Goal: Task Accomplishment & Management: Manage account settings

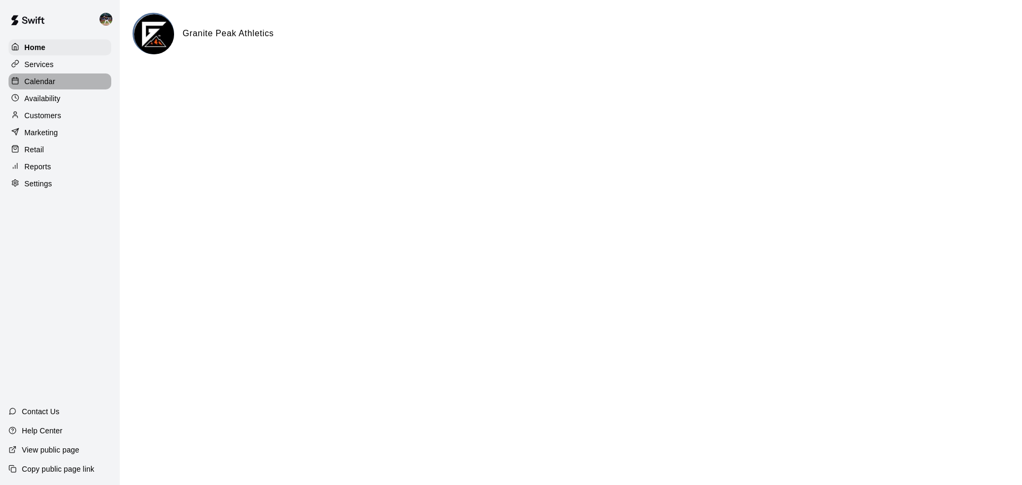
click at [98, 85] on div "Calendar" at bounding box center [60, 81] width 103 height 16
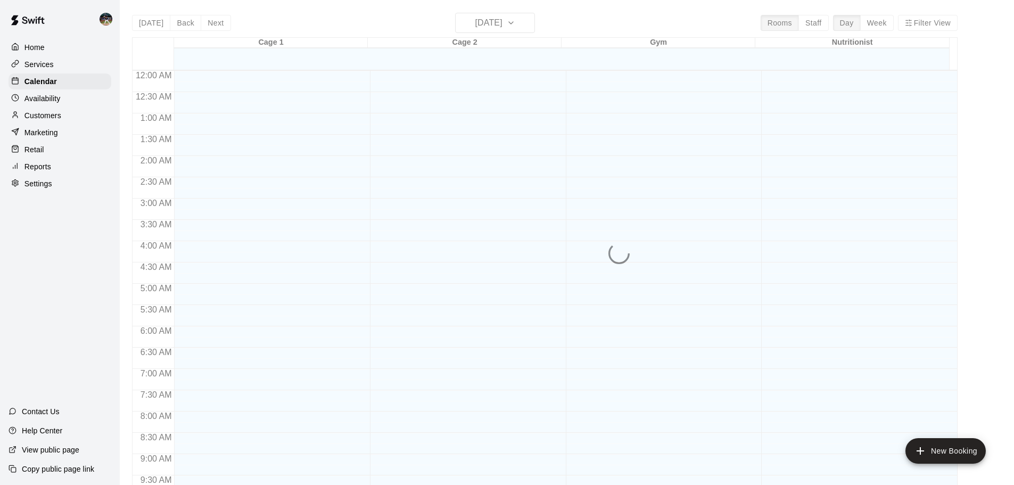
scroll to position [466, 0]
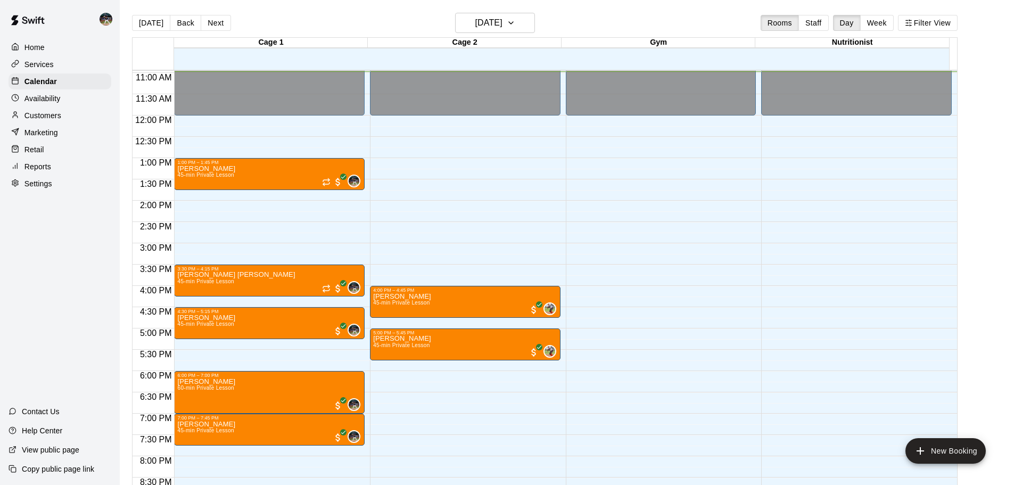
click at [88, 120] on div "Customers" at bounding box center [60, 116] width 103 height 16
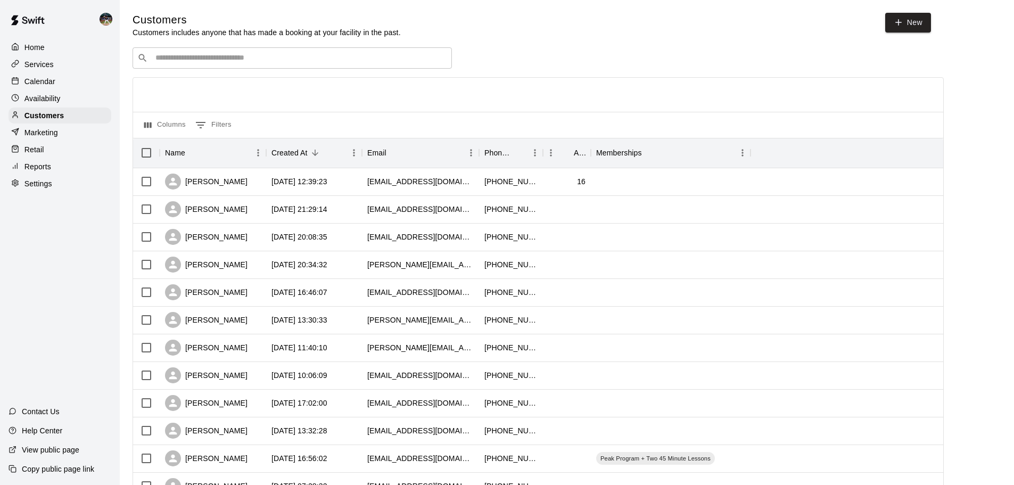
click at [258, 58] on input "Search customers by name or email" at bounding box center [299, 58] width 295 height 11
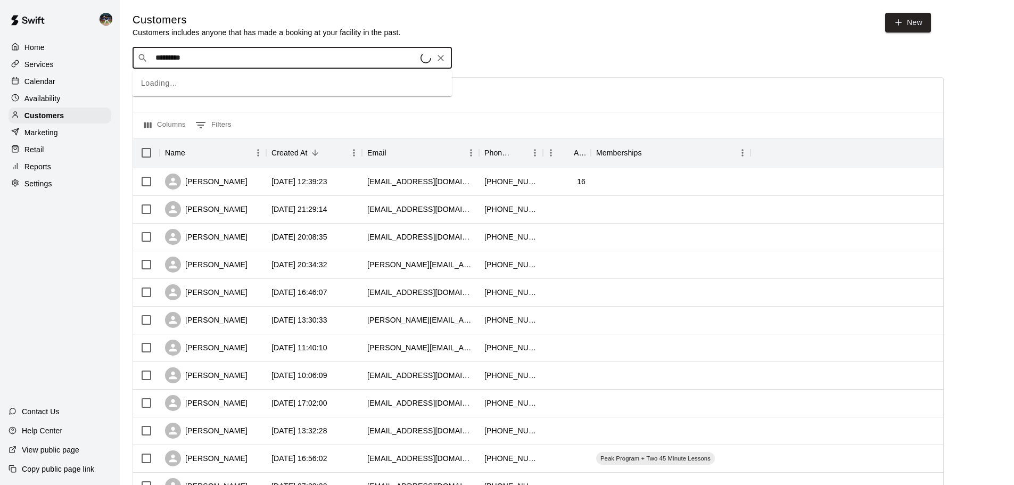
type input "**********"
drag, startPoint x: 246, startPoint y: 59, endPoint x: 23, endPoint y: 71, distance: 223.5
click at [23, 71] on div "**********" at bounding box center [507, 459] width 1014 height 919
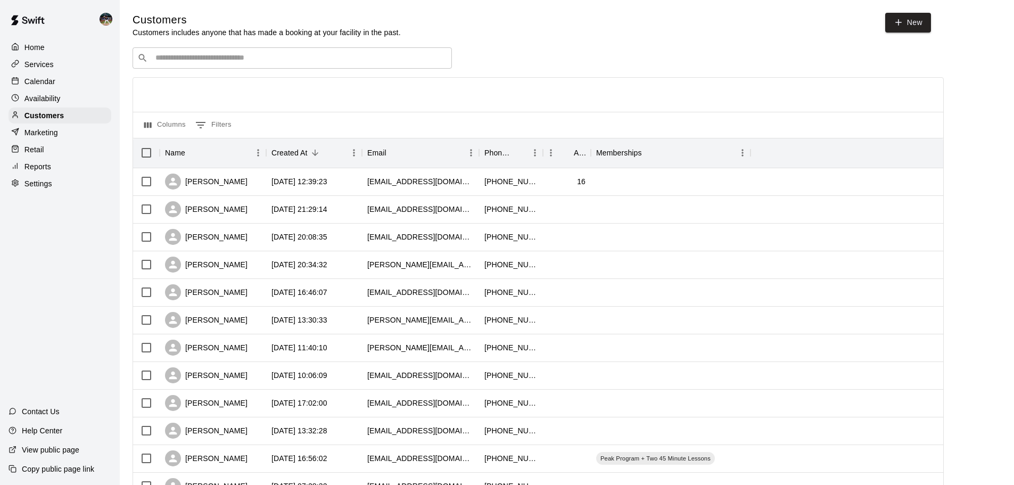
click at [223, 57] on input "Search customers by name or email" at bounding box center [299, 58] width 295 height 11
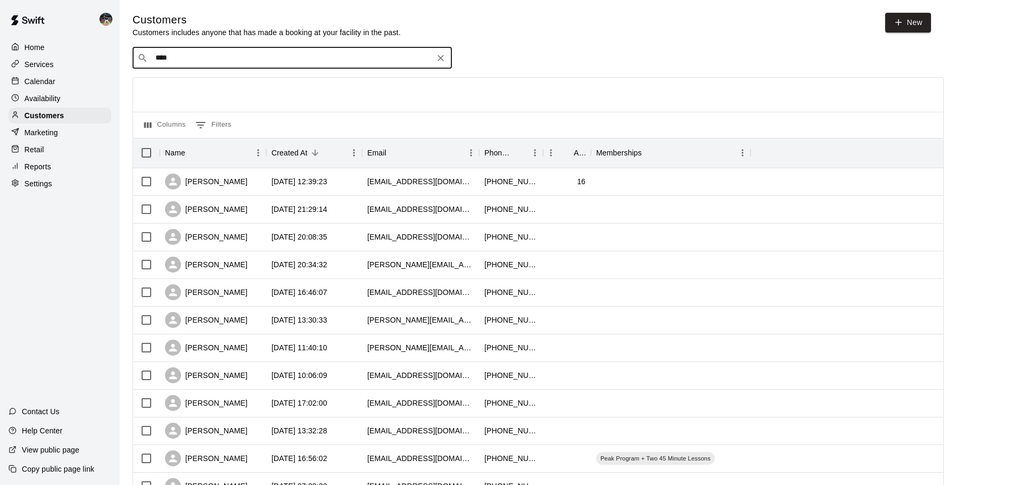
type input "*****"
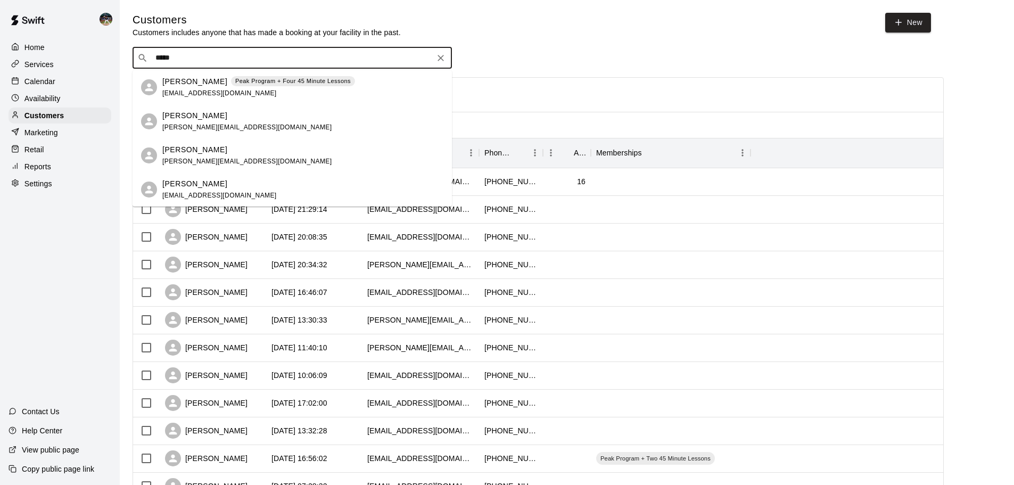
click at [222, 120] on div "[PERSON_NAME]" at bounding box center [246, 115] width 169 height 11
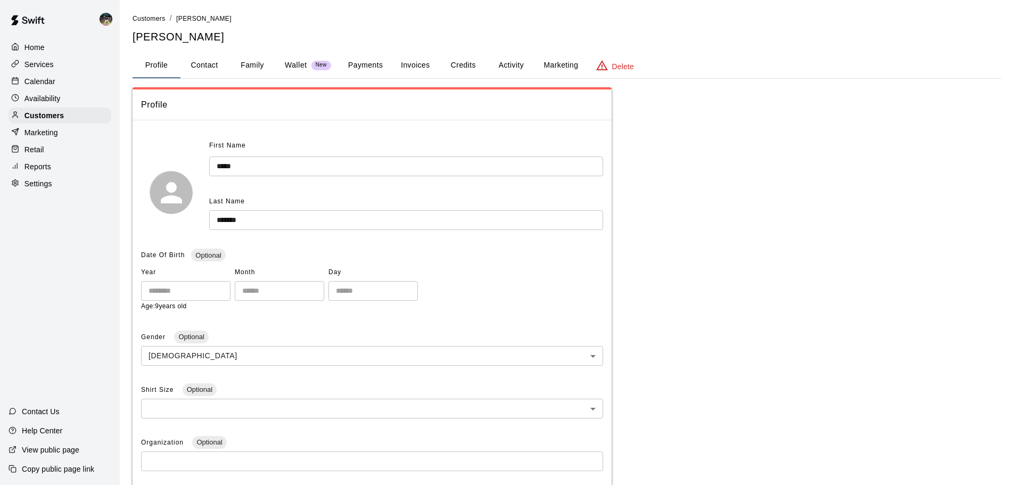
click at [506, 63] on button "Activity" at bounding box center [511, 66] width 48 height 26
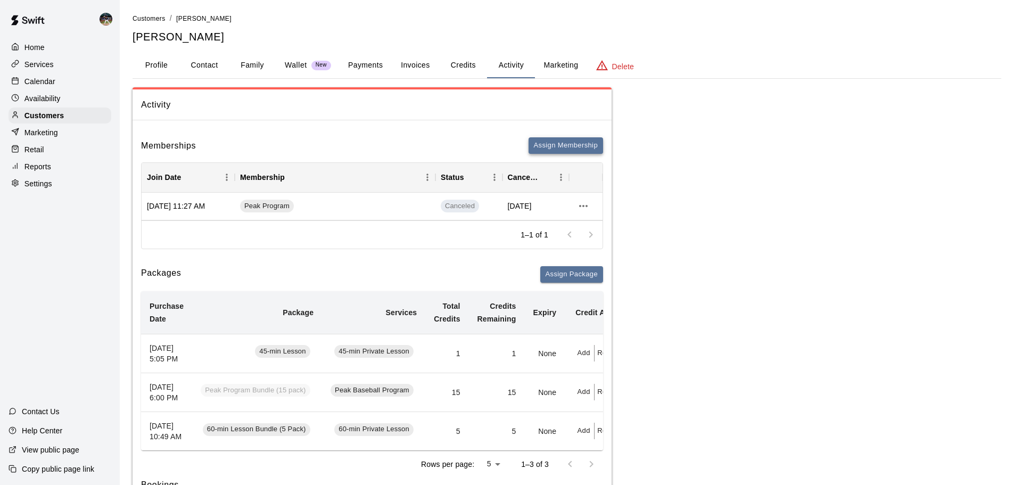
click at [559, 139] on button "Assign Membership" at bounding box center [566, 145] width 75 height 17
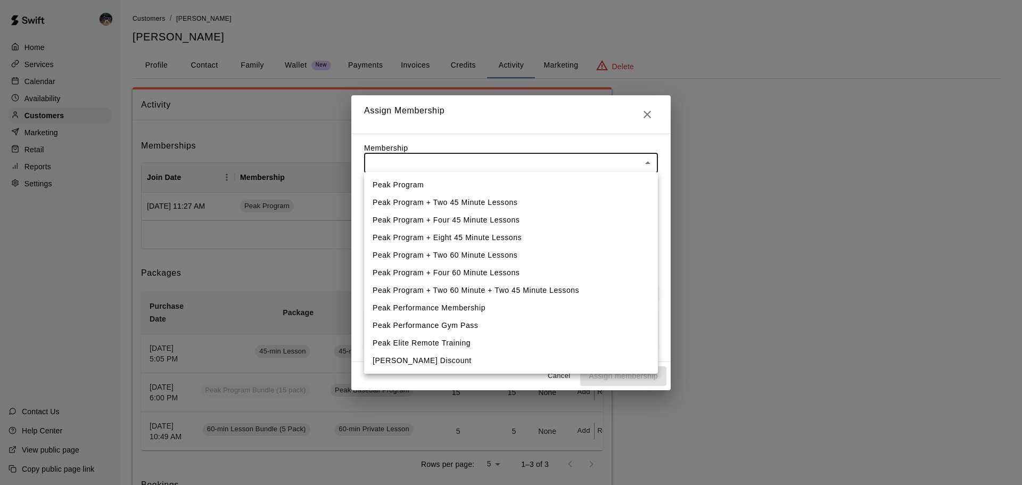
click at [501, 204] on li "Peak Program + Two 45 Minute Lessons" at bounding box center [511, 203] width 294 height 18
type input "**********"
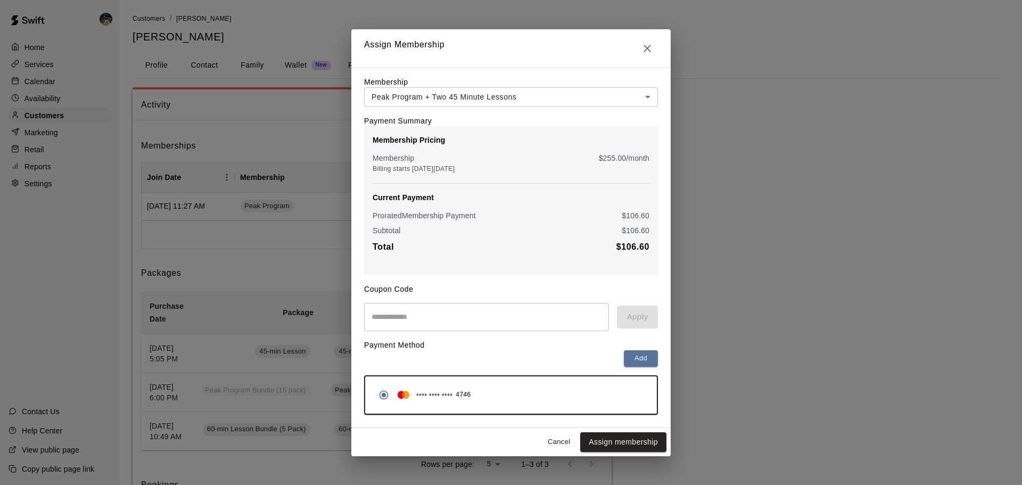
click at [92, 34] on div "**********" at bounding box center [511, 242] width 1022 height 485
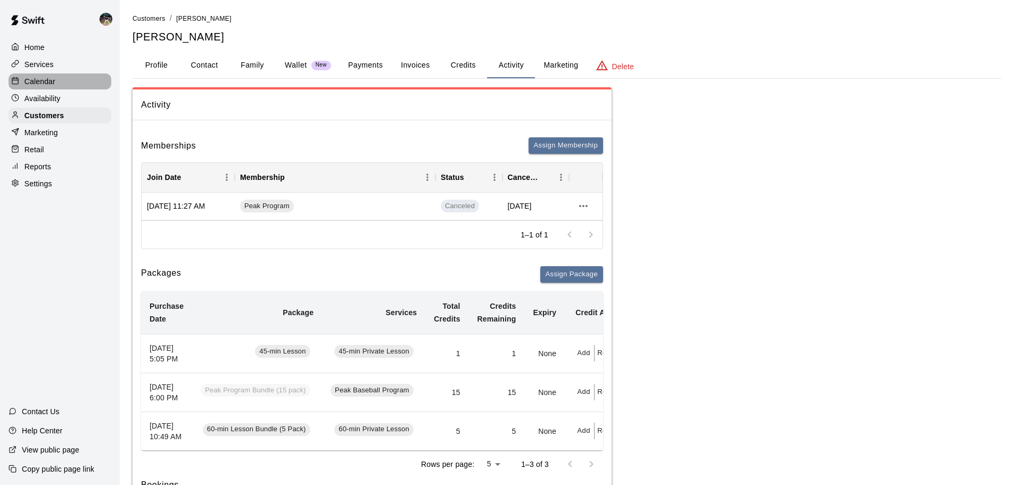
click at [60, 77] on div "Calendar" at bounding box center [60, 81] width 103 height 16
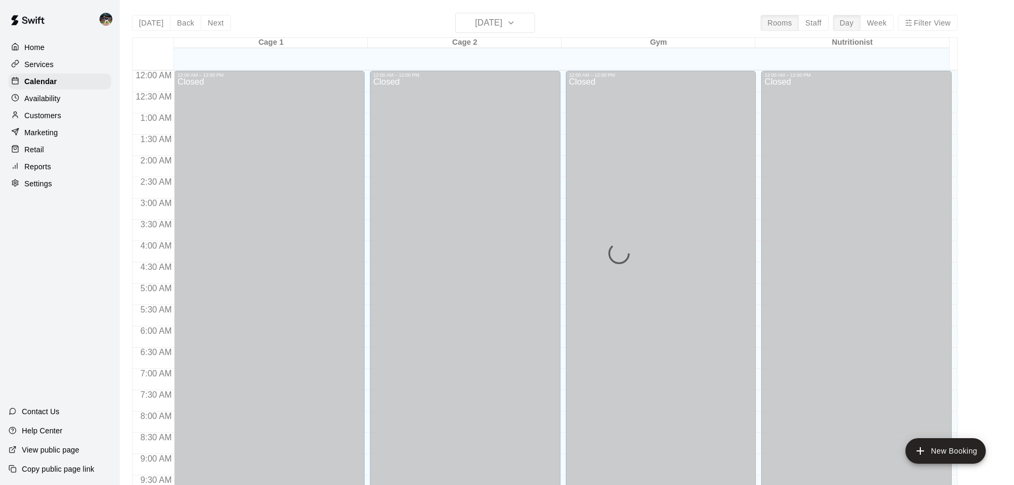
scroll to position [471, 0]
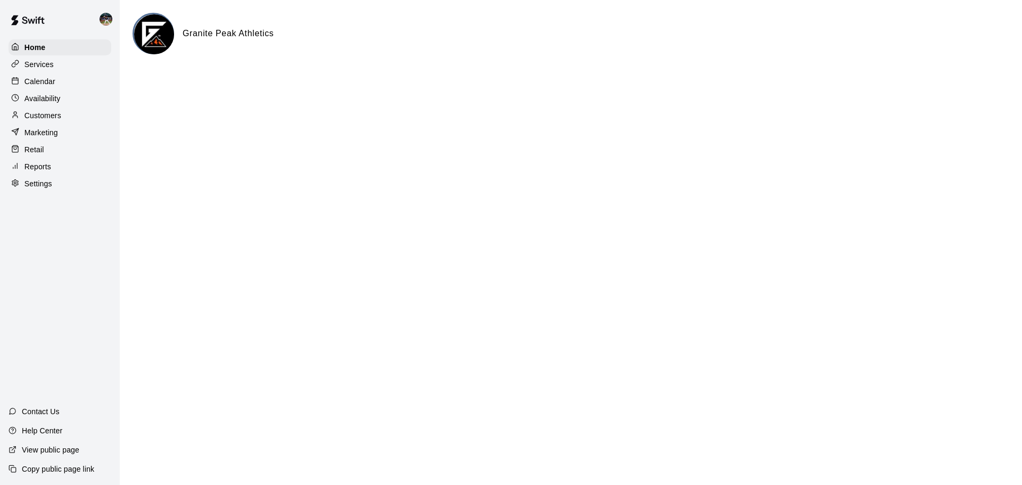
click at [78, 83] on div "Calendar" at bounding box center [60, 81] width 103 height 16
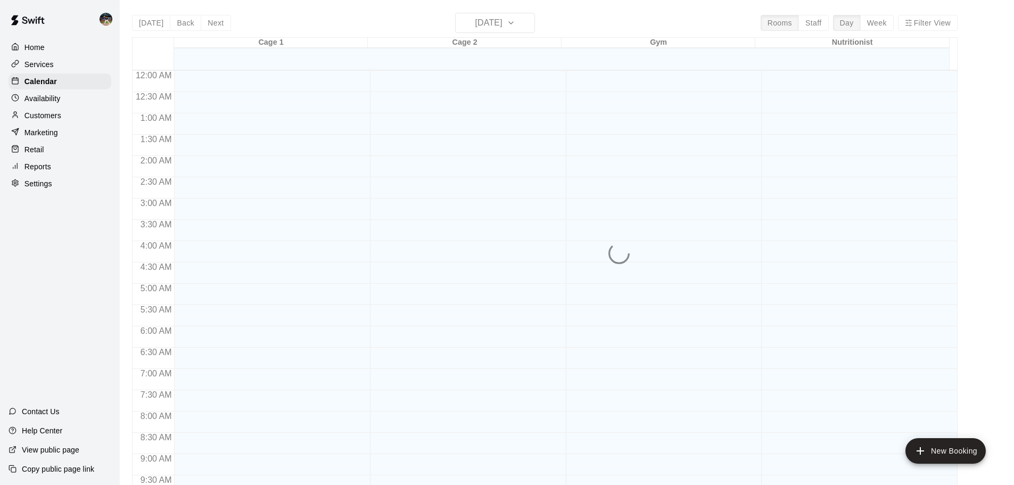
scroll to position [501, 0]
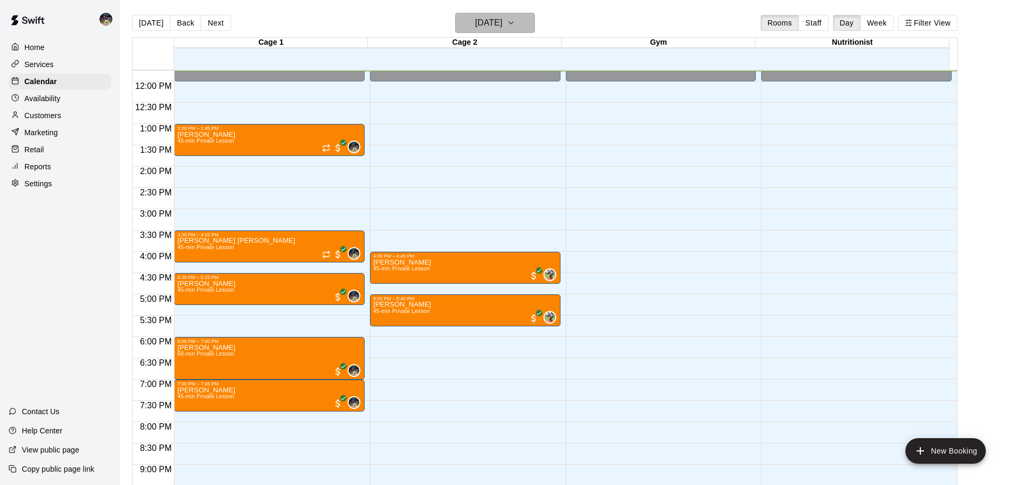
click at [501, 22] on h6 "[DATE]" at bounding box center [489, 22] width 27 height 15
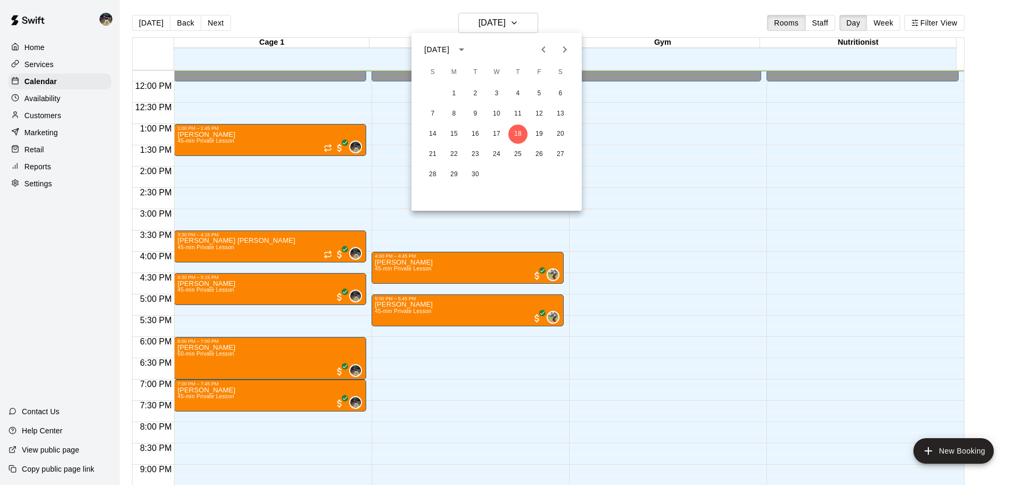
click at [564, 50] on icon "Next month" at bounding box center [565, 49] width 13 height 13
click at [545, 53] on icon "Previous month" at bounding box center [543, 49] width 13 height 13
click at [430, 113] on button "2" at bounding box center [432, 113] width 19 height 19
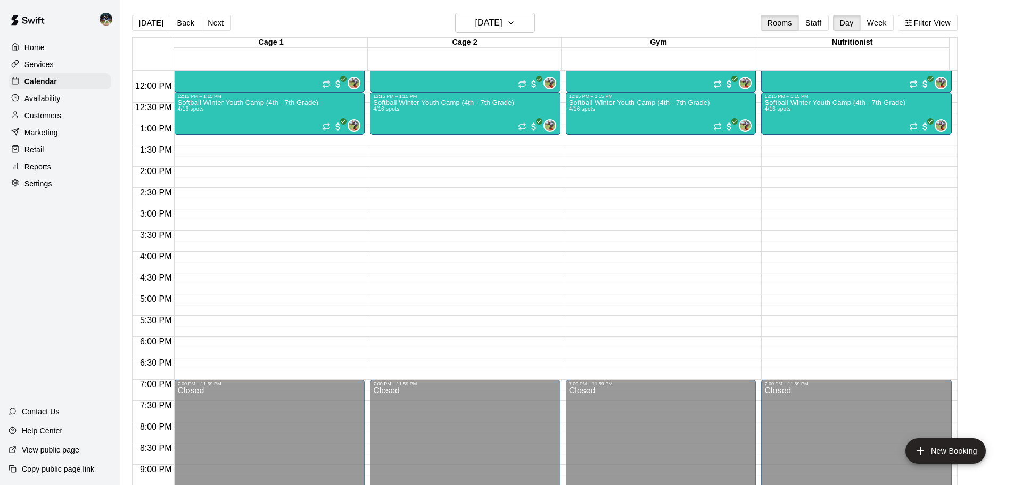
click at [882, 27] on button "Week" at bounding box center [878, 23] width 34 height 16
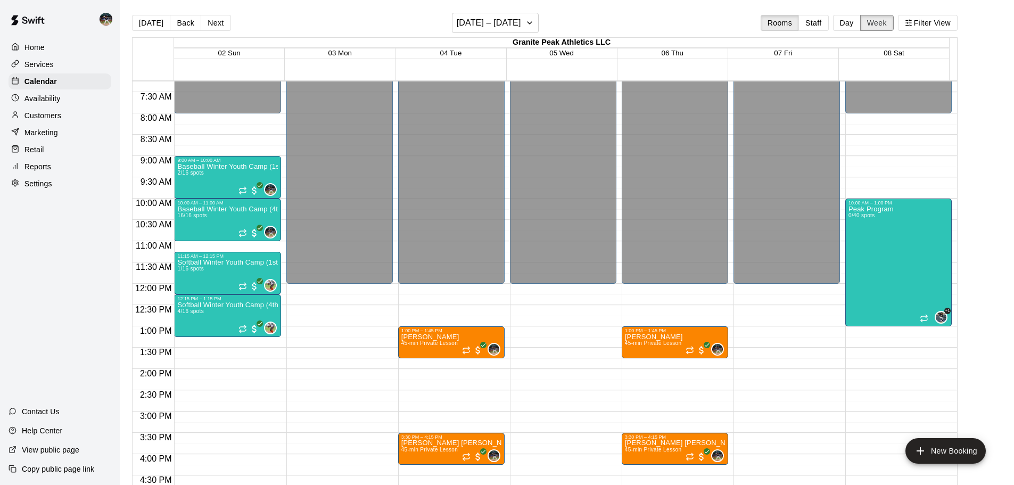
scroll to position [308, 0]
click at [215, 26] on button "Next" at bounding box center [216, 23] width 30 height 16
click at [215, 22] on button "Next" at bounding box center [216, 23] width 30 height 16
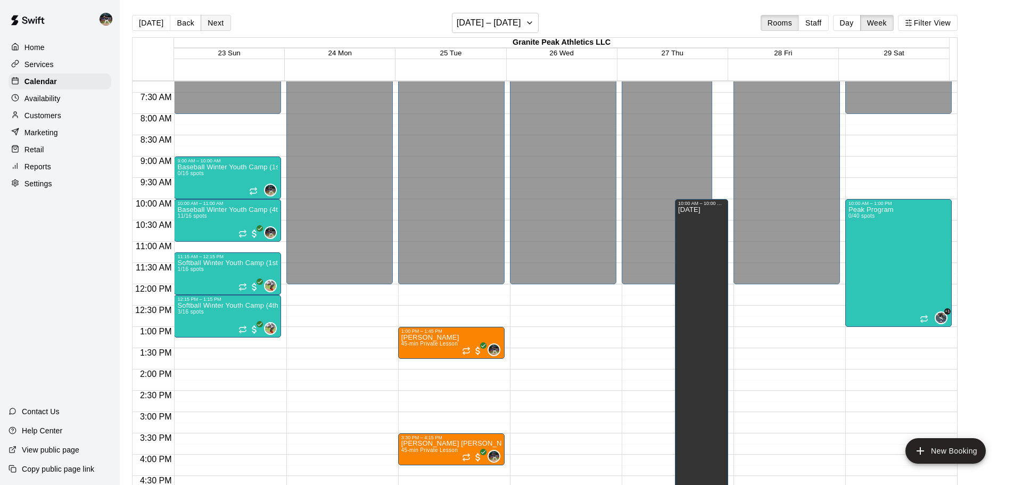
click at [215, 22] on button "Next" at bounding box center [216, 23] width 30 height 16
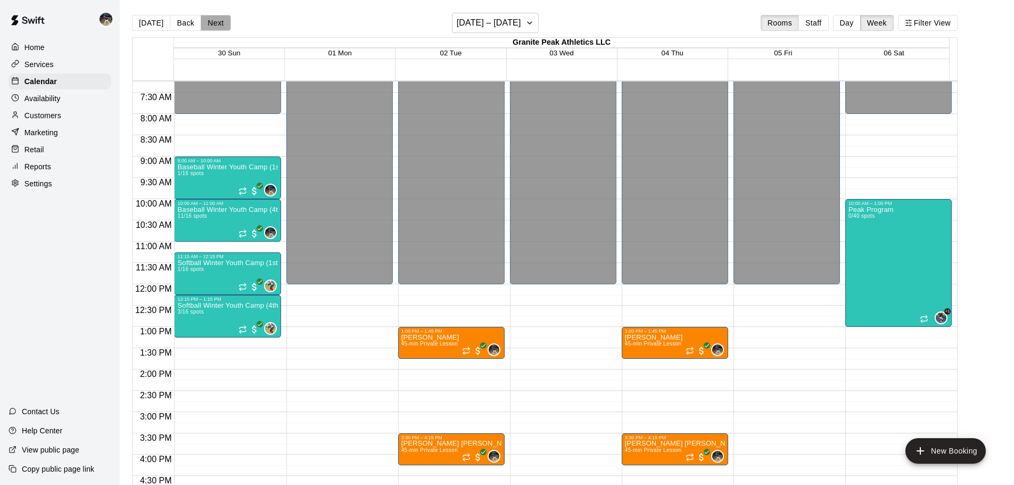
click at [215, 22] on button "Next" at bounding box center [216, 23] width 30 height 16
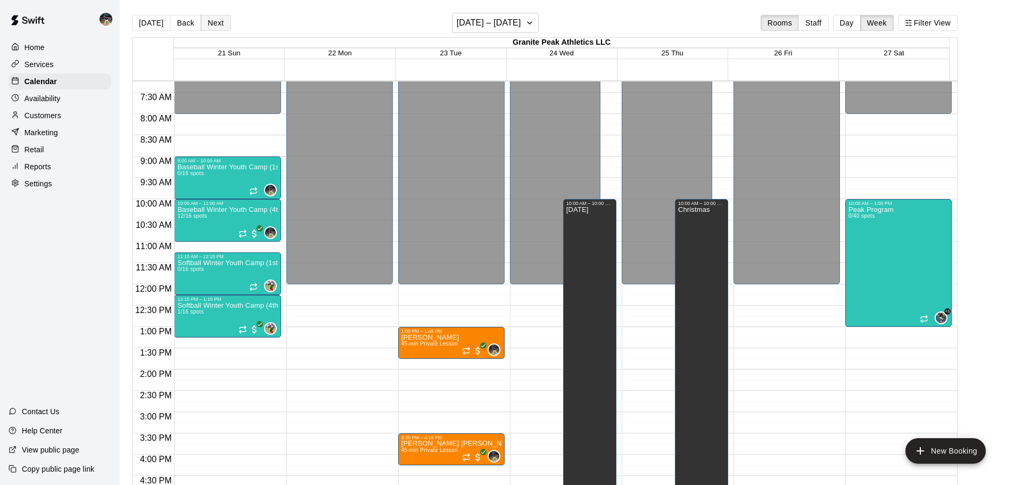
click at [215, 22] on button "Next" at bounding box center [216, 23] width 30 height 16
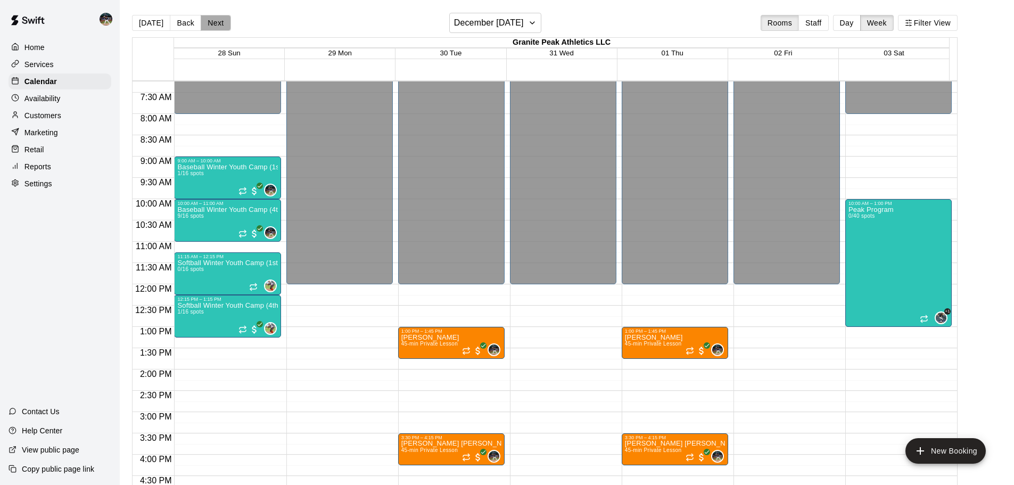
click at [215, 22] on button "Next" at bounding box center [216, 23] width 30 height 16
click at [144, 22] on button "[DATE]" at bounding box center [151, 23] width 38 height 16
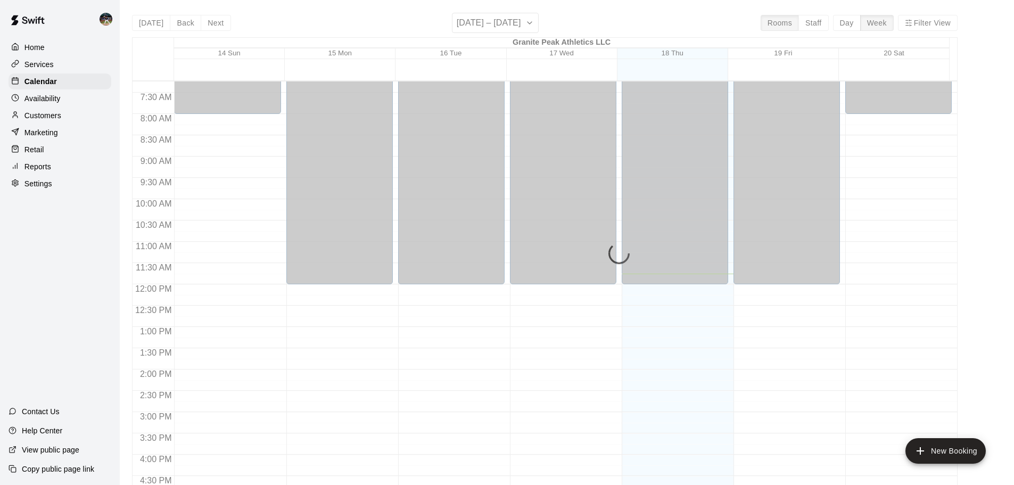
click at [847, 27] on div "Today Back Next September 14 – 20 Rooms Staff Day Week Filter View Granite Peak…" at bounding box center [545, 255] width 826 height 485
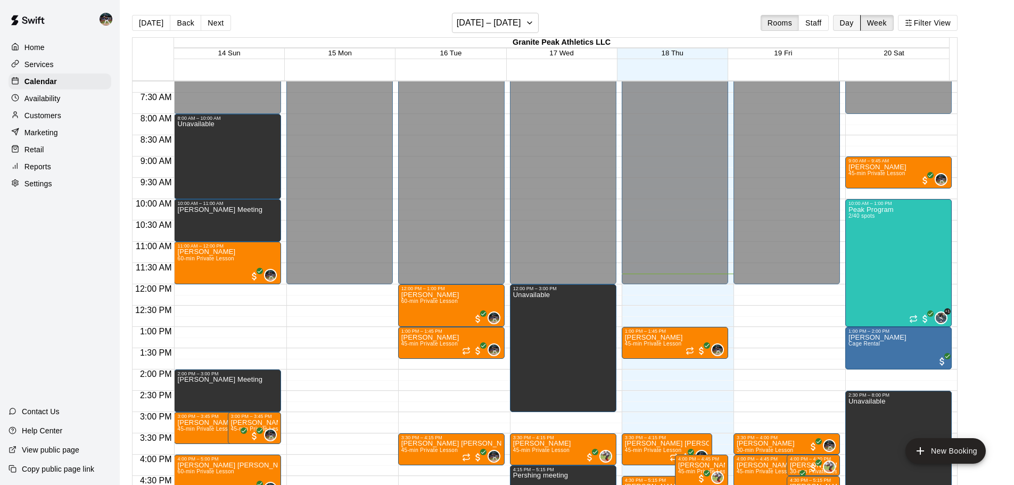
click at [852, 25] on button "Day" at bounding box center [847, 23] width 28 height 16
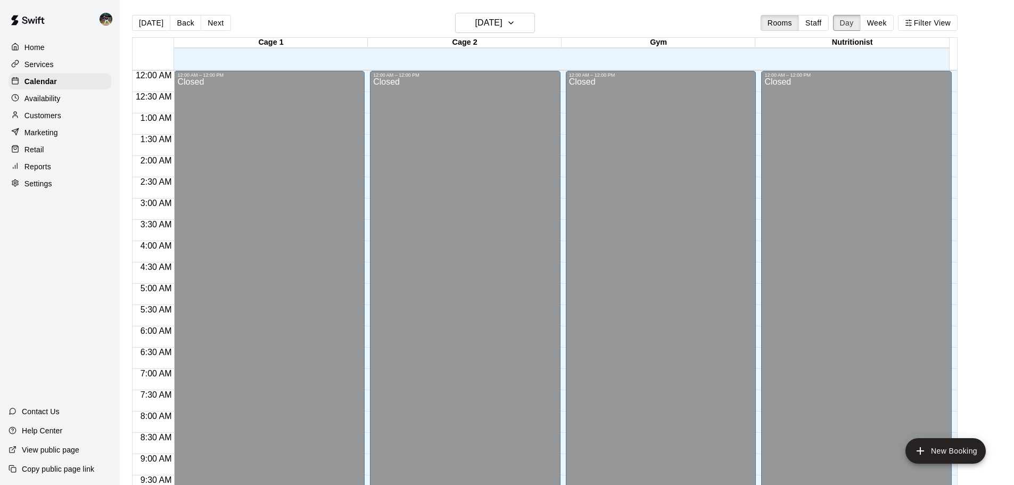
scroll to position [501, 0]
